Goal: Task Accomplishment & Management: Use online tool/utility

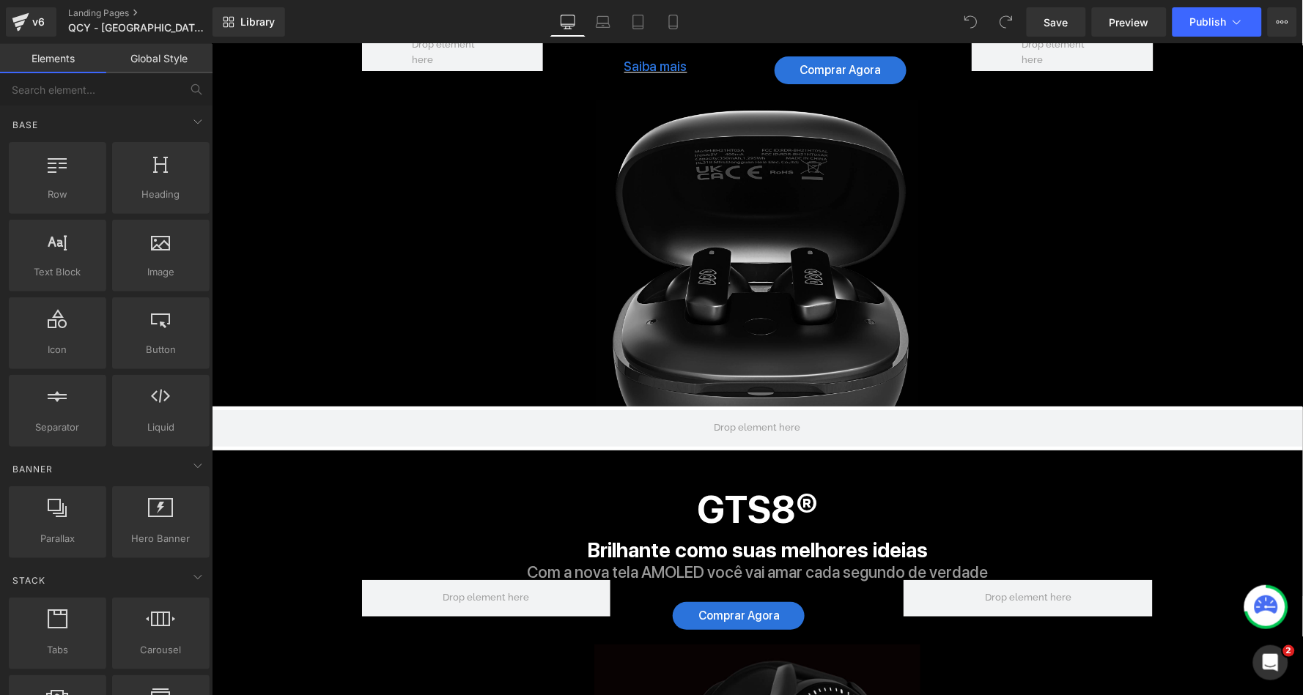
scroll to position [3329, 0]
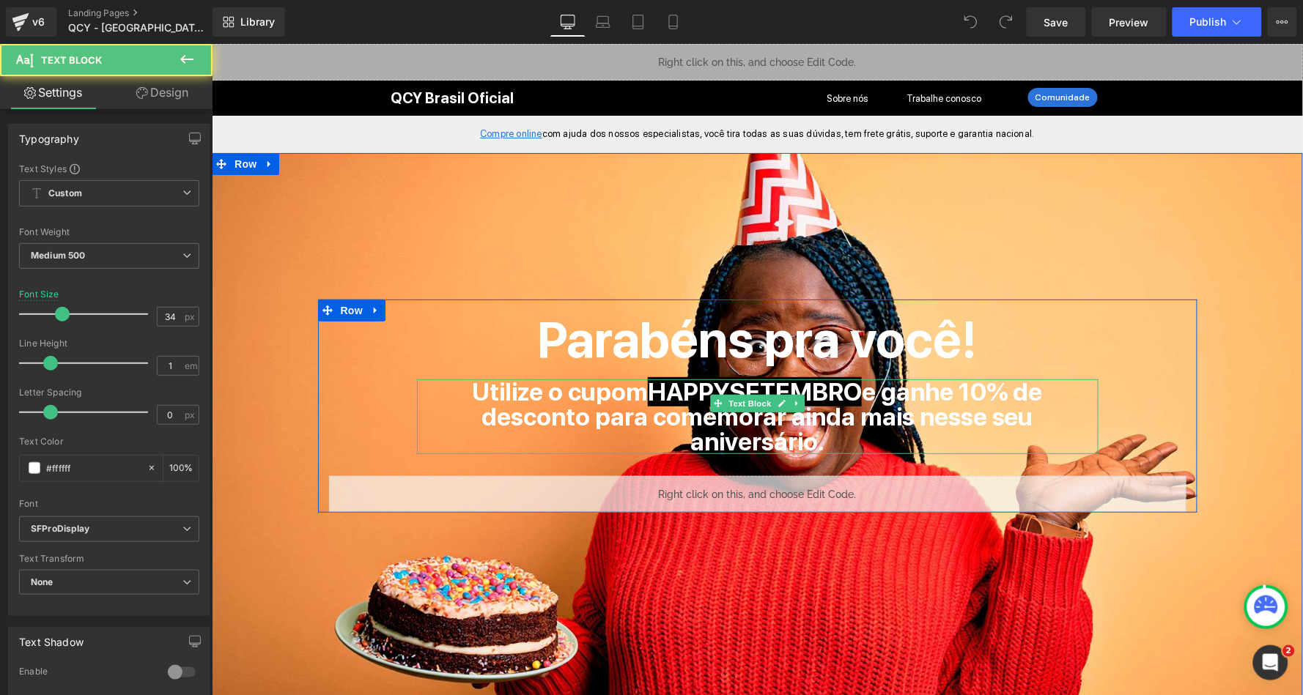
click at [822, 391] on strong "HAPPYSETEMBRO" at bounding box center [754, 391] width 214 height 29
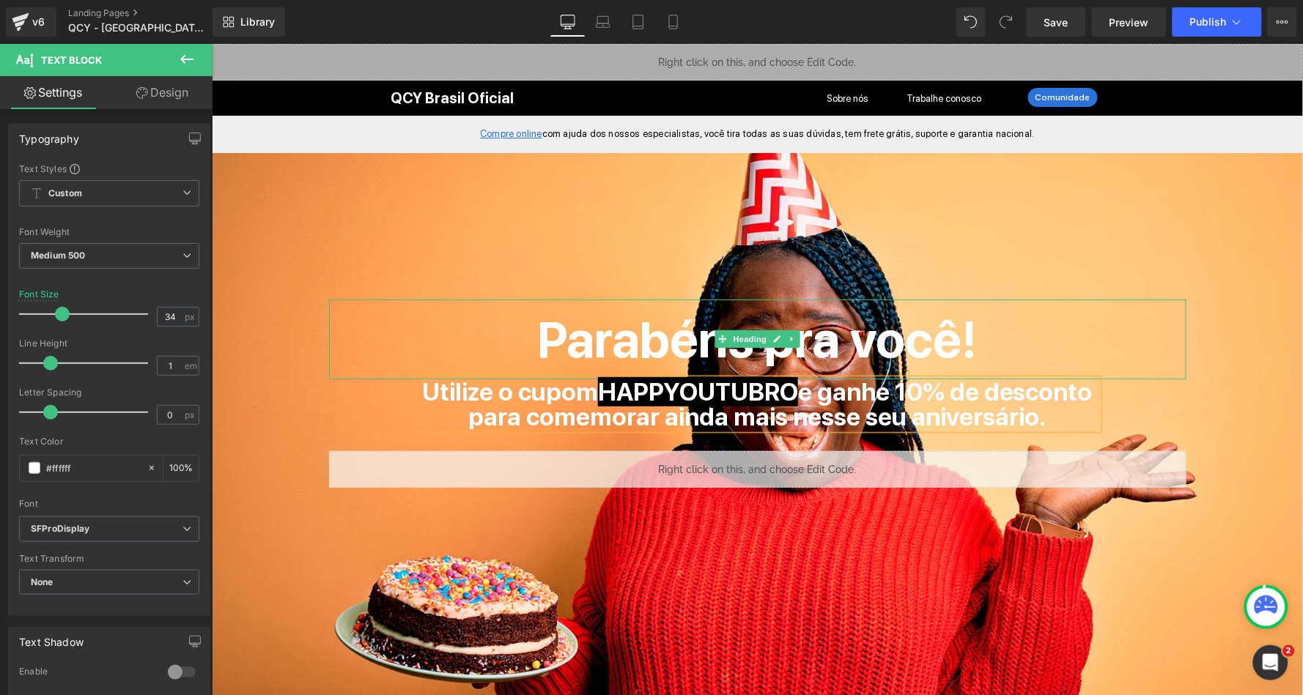
click at [1151, 306] on h1 "Parabéns pra você!" at bounding box center [756, 339] width 857 height 80
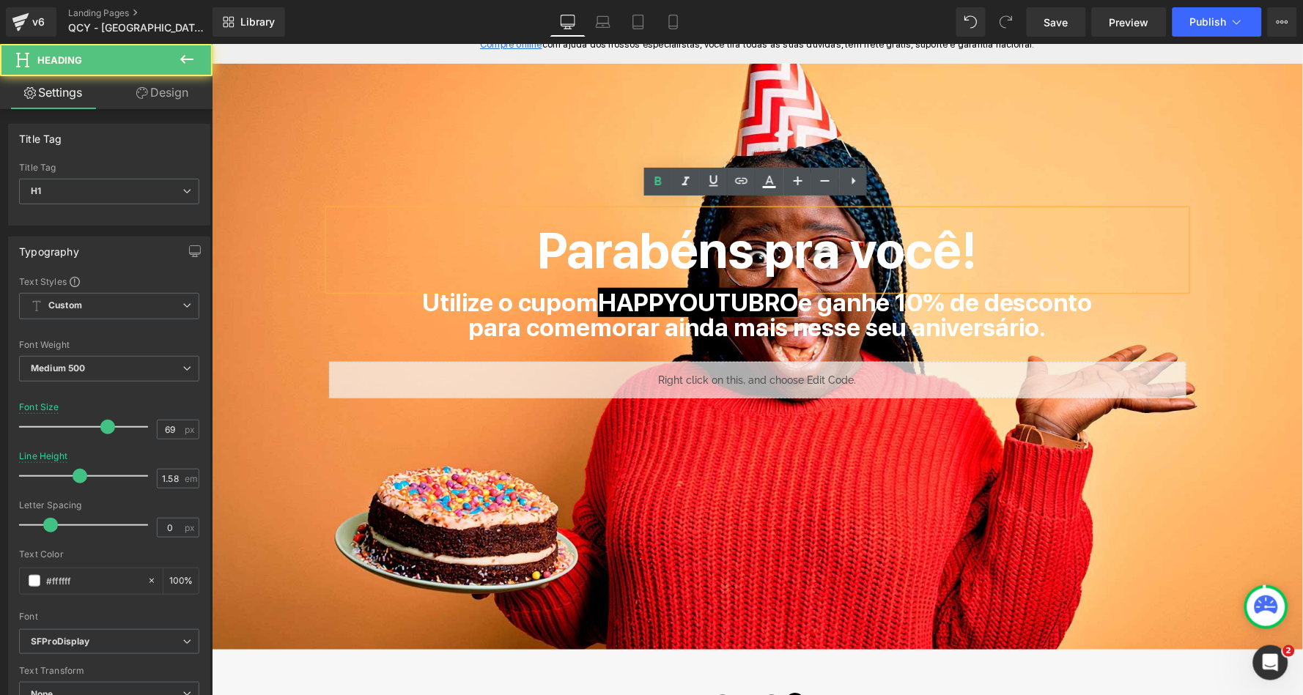
scroll to position [96, 0]
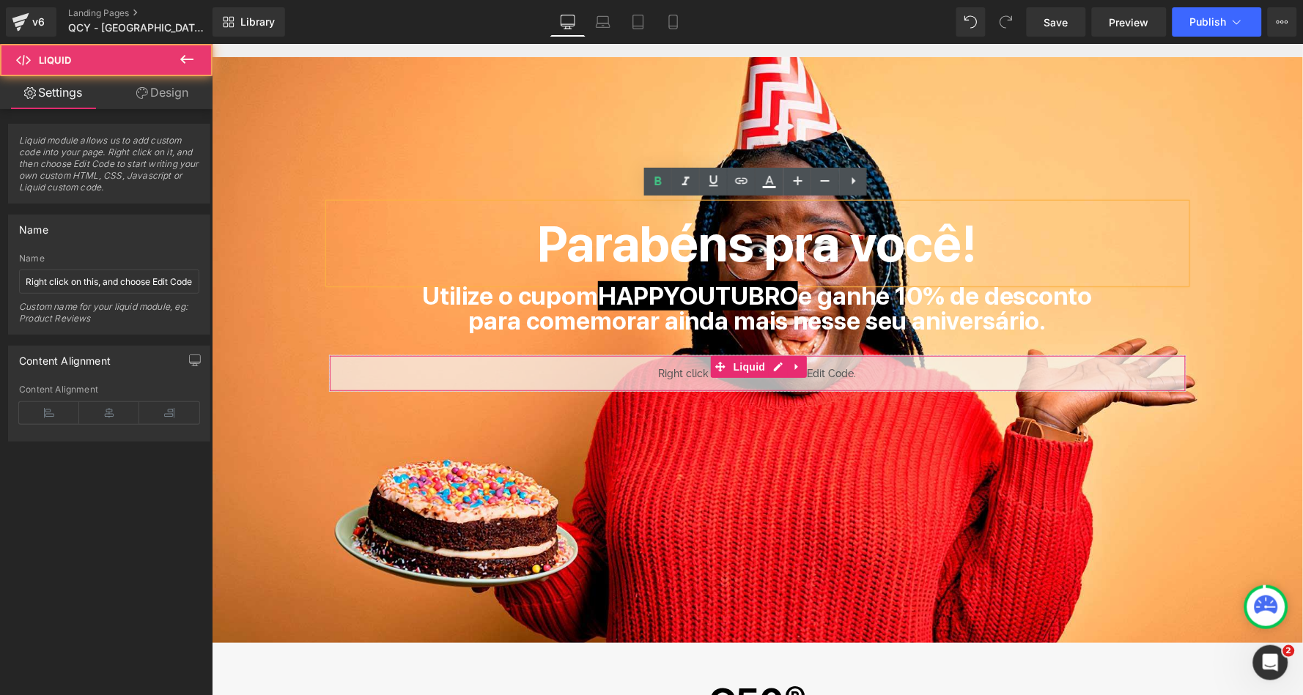
click at [813, 365] on div "Liquid" at bounding box center [756, 373] width 857 height 37
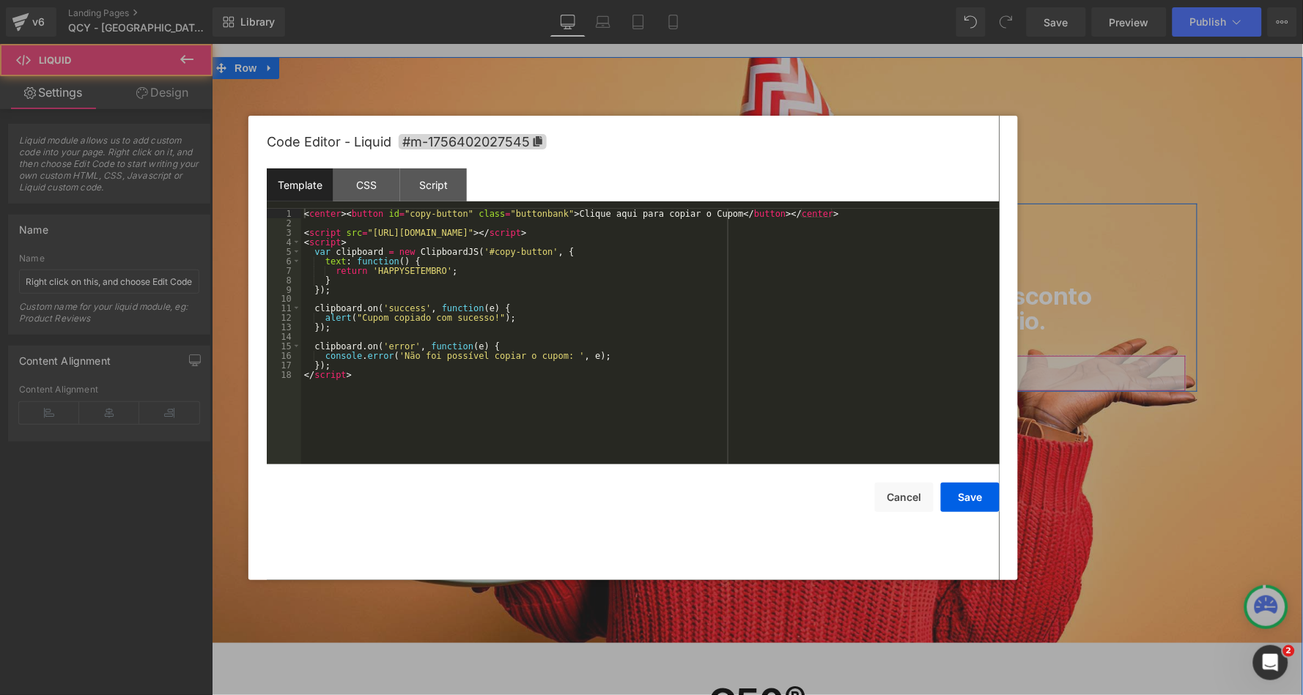
click at [779, 364] on icon at bounding box center [778, 365] width 10 height 11
click at [412, 270] on div "< center > < button id = "copy-button" class = "buttonbank" > Clique aqui para …" at bounding box center [650, 346] width 698 height 275
click at [972, 495] on button "Save" at bounding box center [970, 497] width 59 height 29
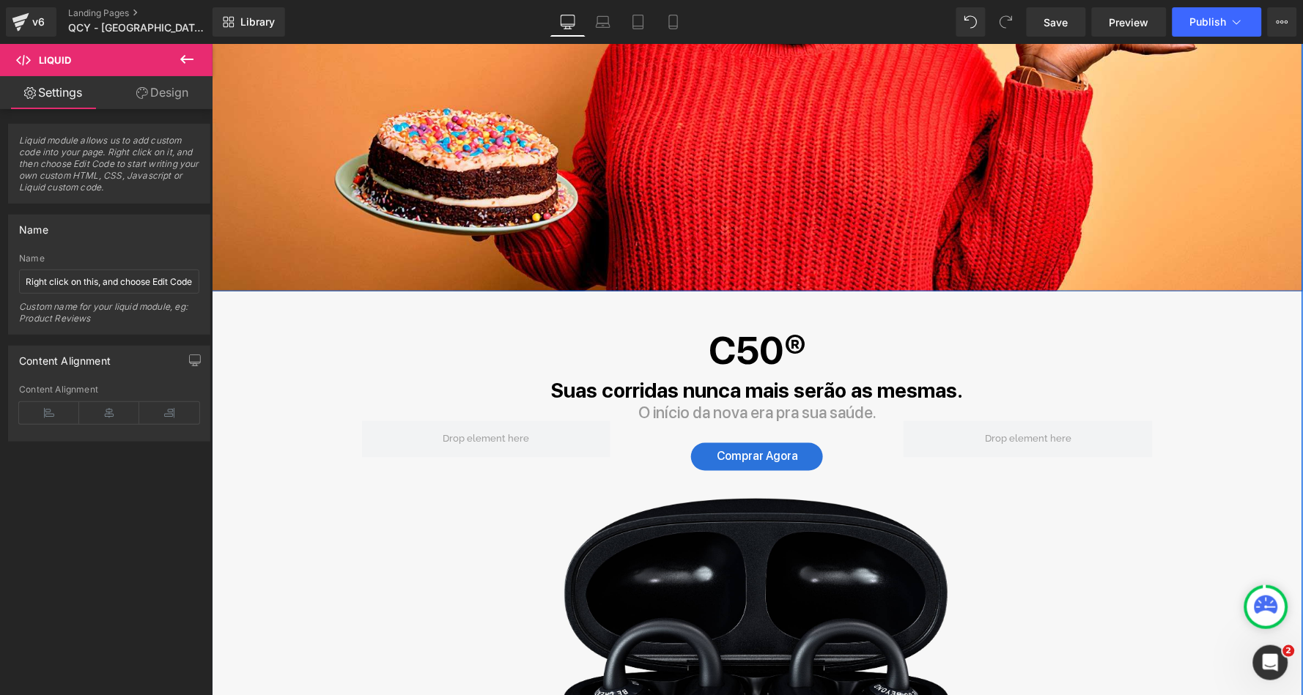
scroll to position [306, 0]
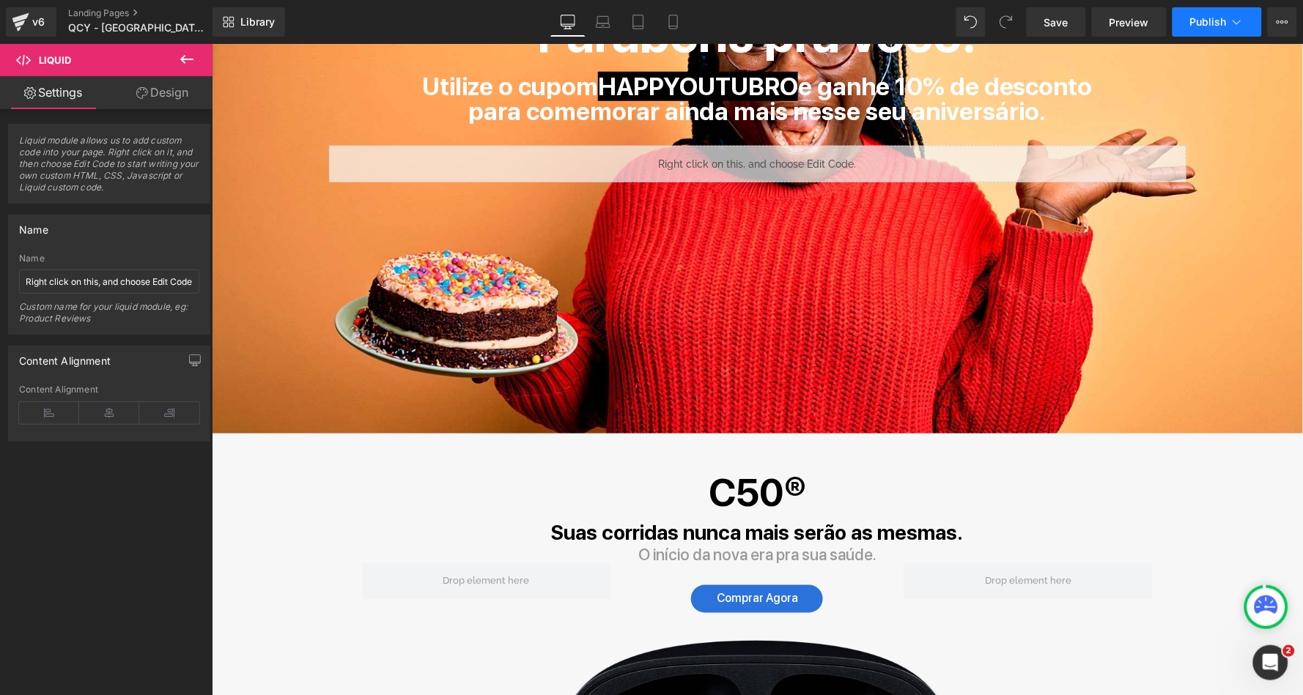
click at [1204, 7] on button "Publish" at bounding box center [1216, 21] width 89 height 29
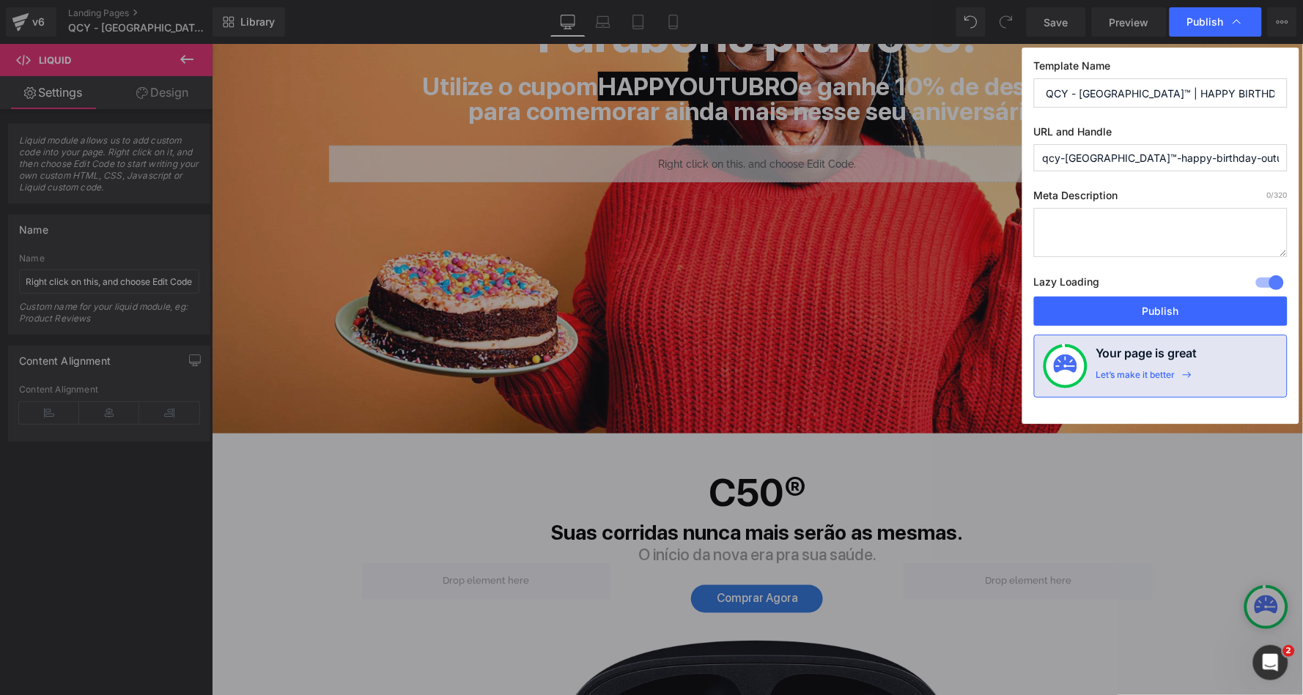
click at [1152, 153] on input "qcy-[GEOGRAPHIC_DATA]™-happy-birthday-outubro" at bounding box center [1160, 157] width 253 height 27
type input "happyoutubro"
click at [1161, 309] on button "Publish" at bounding box center [1160, 311] width 253 height 29
